Goal: Task Accomplishment & Management: Manage account settings

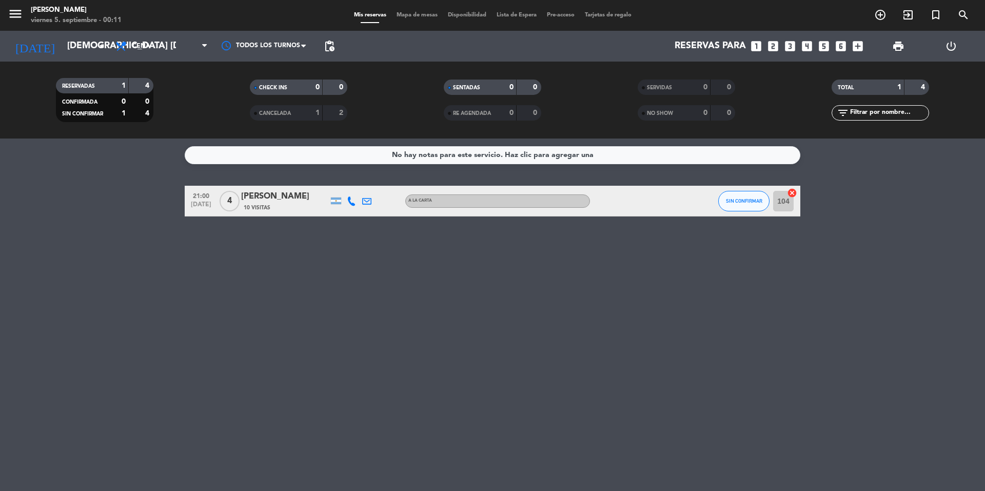
click at [76, 31] on div "[DATE] [DEMOGRAPHIC_DATA] [DATE] arrow_drop_down" at bounding box center [59, 46] width 103 height 31
click at [67, 50] on input "[DEMOGRAPHIC_DATA] [DATE]" at bounding box center [121, 46] width 119 height 21
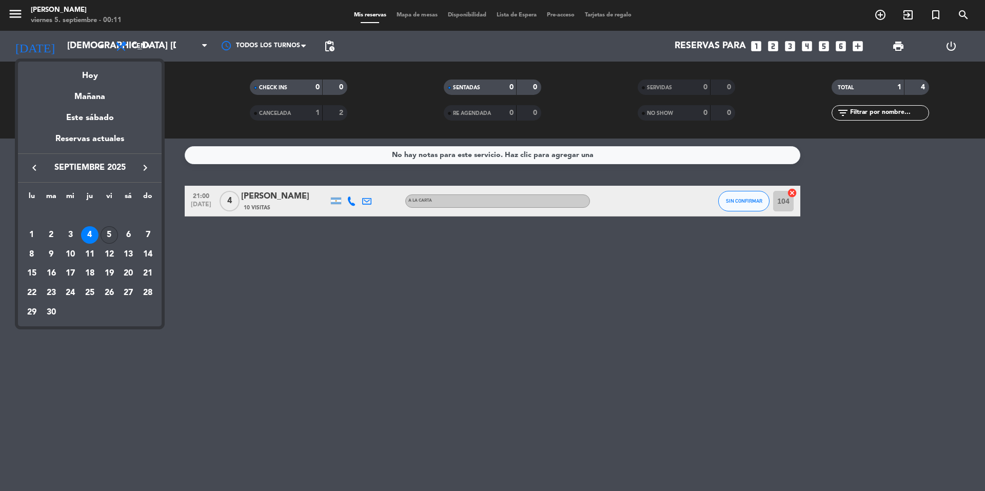
click at [106, 229] on div "5" at bounding box center [109, 234] width 17 height 17
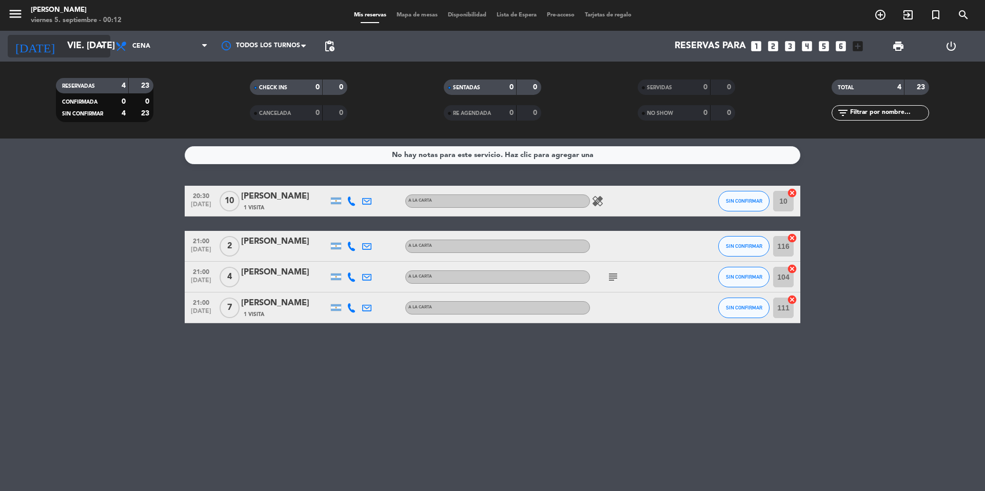
click at [72, 44] on input "vie. [DATE]" at bounding box center [121, 46] width 119 height 21
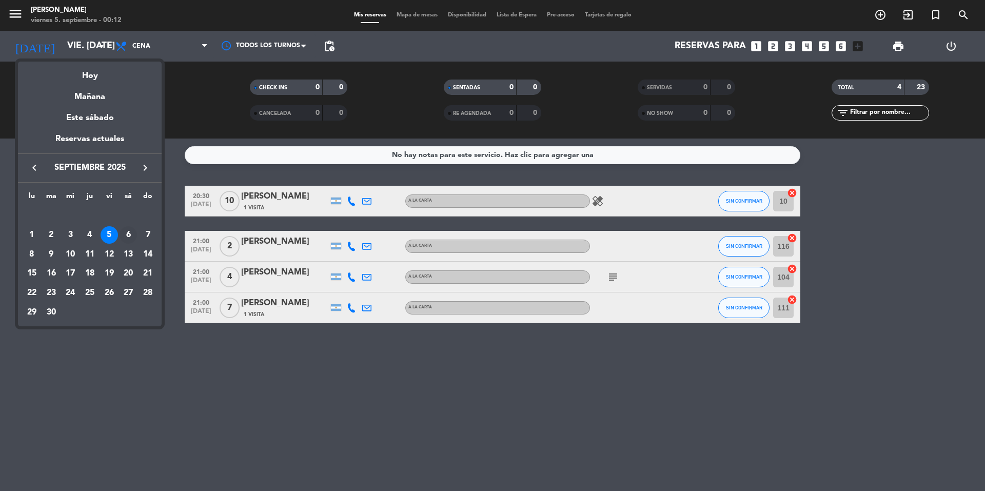
click at [131, 235] on div "6" at bounding box center [127, 234] width 17 height 17
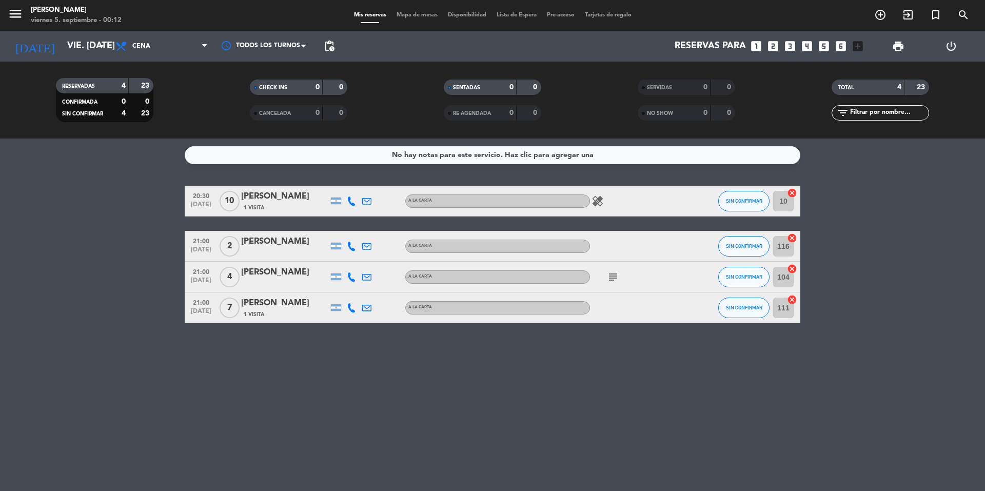
type input "sáb. [DATE]"
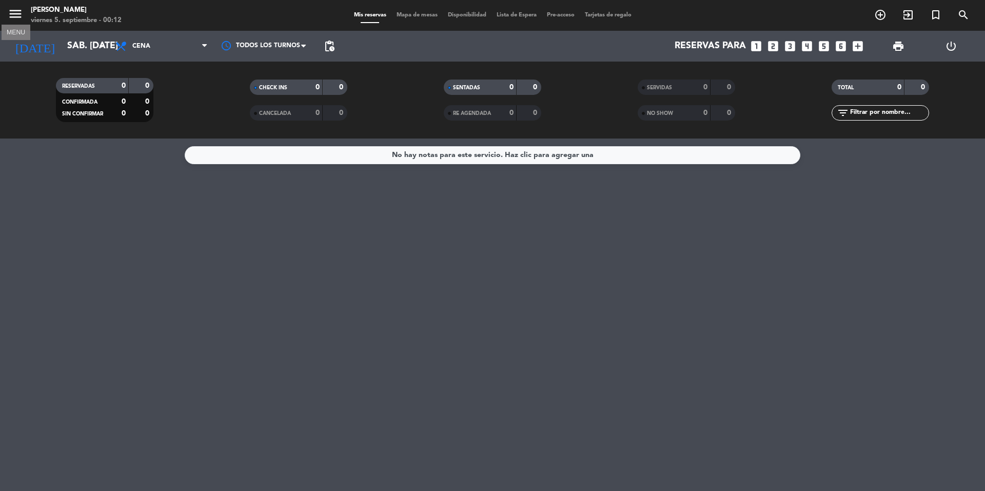
click at [13, 18] on icon "menu" at bounding box center [15, 13] width 15 height 15
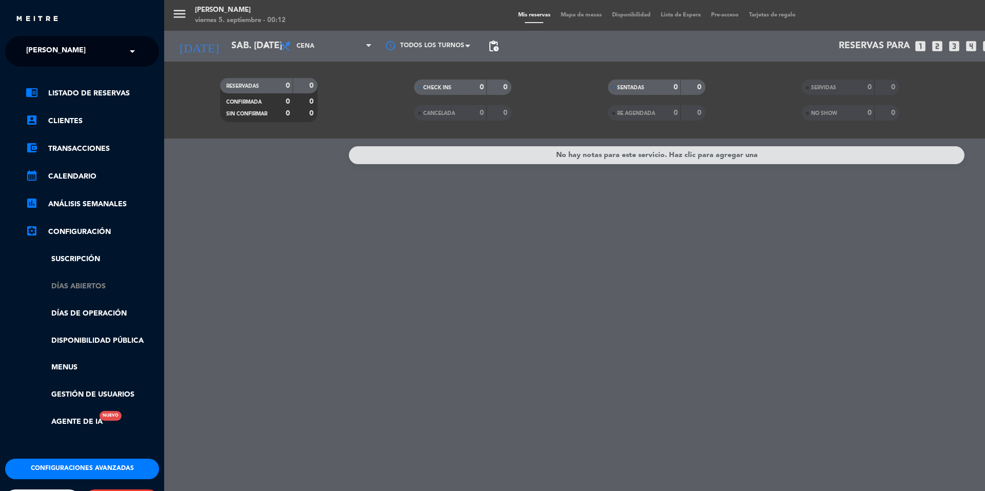
click at [91, 286] on link "Días abiertos" at bounding box center [92, 286] width 133 height 12
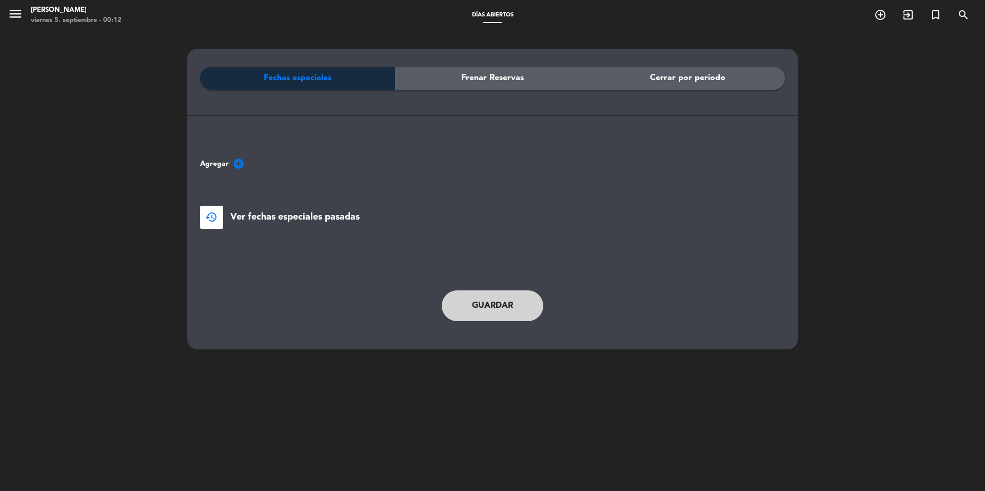
click at [235, 166] on icon "add_circle" at bounding box center [238, 163] width 12 height 12
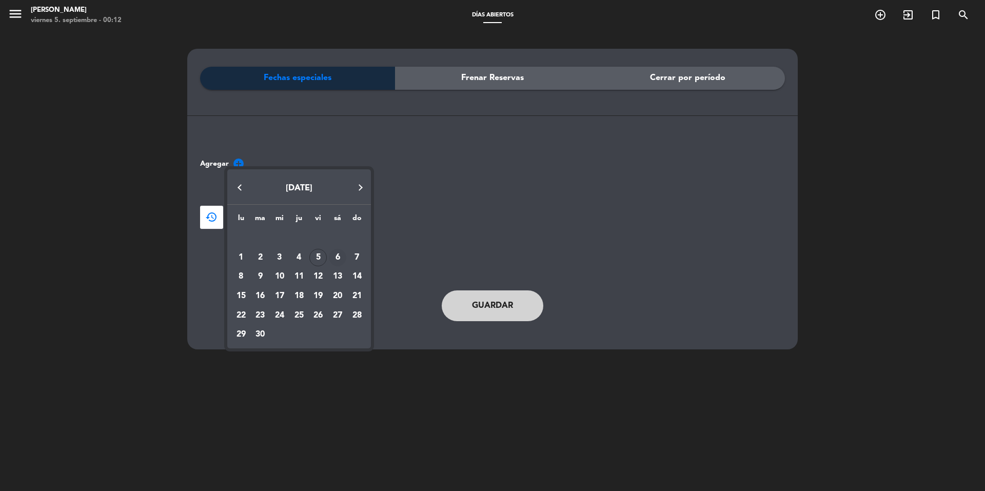
click at [336, 257] on div "6" at bounding box center [337, 257] width 17 height 17
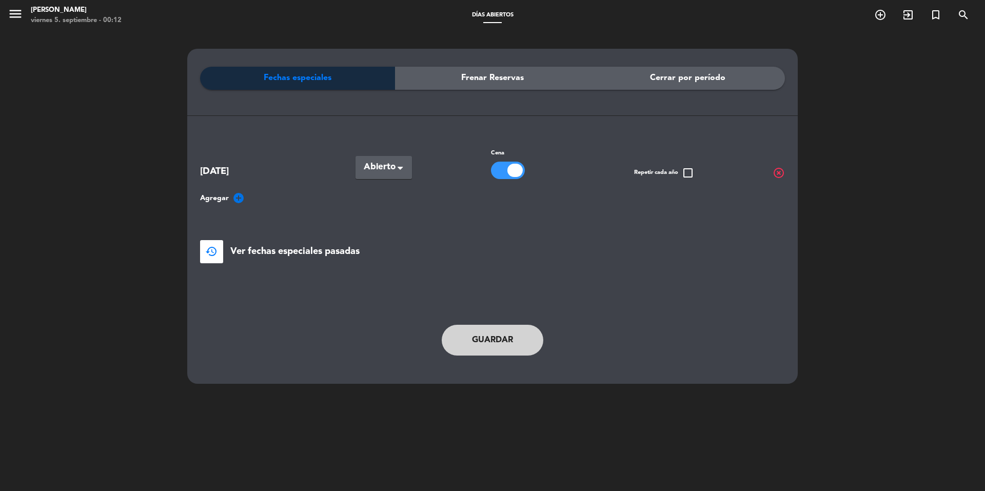
click at [405, 180] on div "[DATE] Seleccionar × Abierto × Cena Repetir cada año check_box_outline_blank hi…" at bounding box center [492, 205] width 585 height 116
click at [404, 174] on div "Seleccionar × Abierto" at bounding box center [383, 167] width 56 height 23
click at [395, 213] on span "Cerradas" at bounding box center [380, 210] width 33 height 8
click at [501, 344] on button "Guardar" at bounding box center [492, 340] width 102 height 31
